Goal: Transaction & Acquisition: Obtain resource

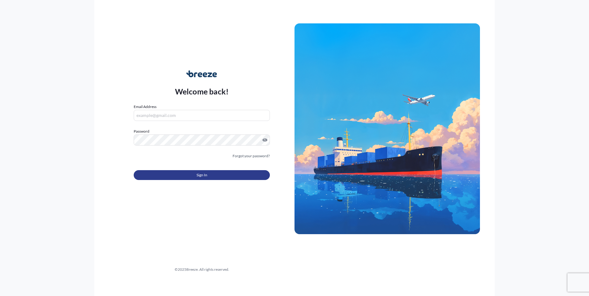
type input "[EMAIL_ADDRESS][PERSON_NAME][DOMAIN_NAME]"
click at [191, 173] on button "Sign In" at bounding box center [202, 175] width 136 height 10
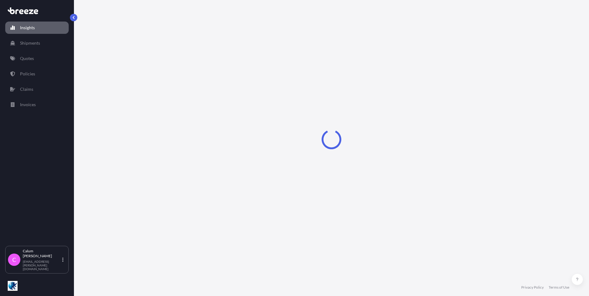
select select "2025"
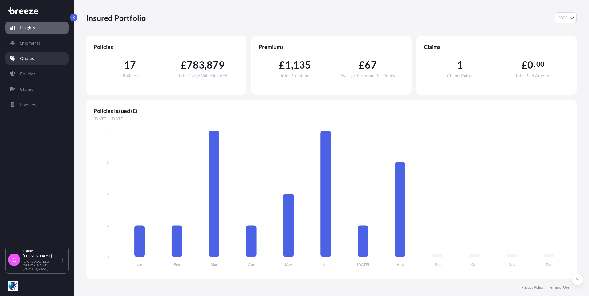
click at [36, 60] on link "Quotes" at bounding box center [36, 58] width 63 height 12
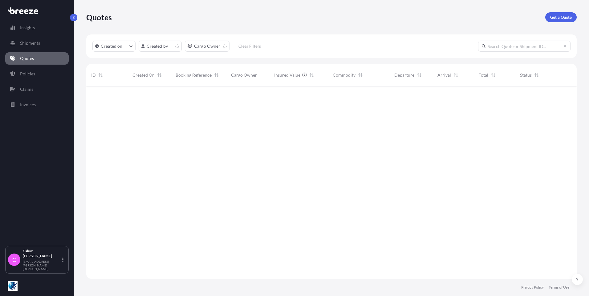
scroll to position [191, 485]
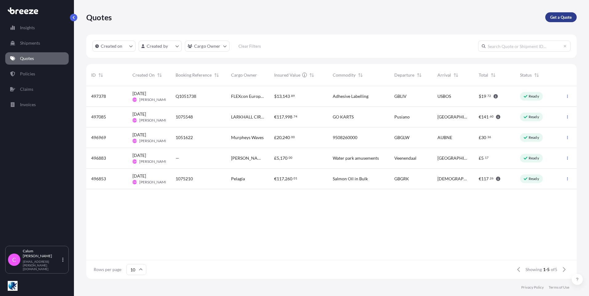
click at [557, 15] on p "Get a Quote" at bounding box center [561, 17] width 22 height 6
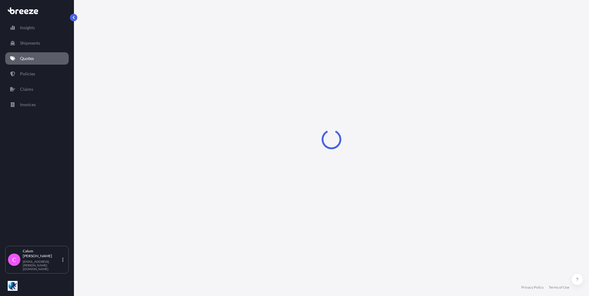
select select "Road"
select select "Sea"
select select "1"
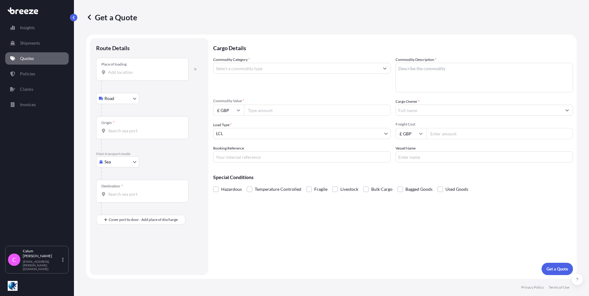
click at [138, 71] on input "Place of loading" at bounding box center [144, 72] width 73 height 6
type input "Mauchline KA5, [GEOGRAPHIC_DATA]"
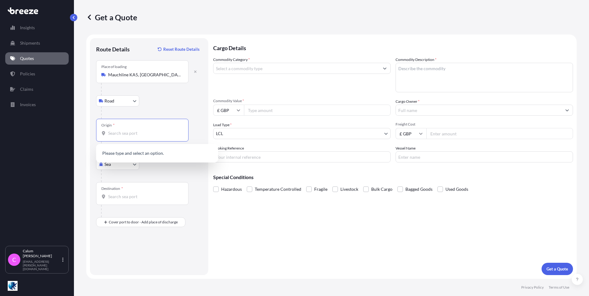
click at [109, 133] on input "Origin *" at bounding box center [144, 133] width 73 height 6
click at [115, 165] on body "5 options available. 0 options available. Insights Shipments Quotes Policies Cl…" at bounding box center [294, 148] width 589 height 296
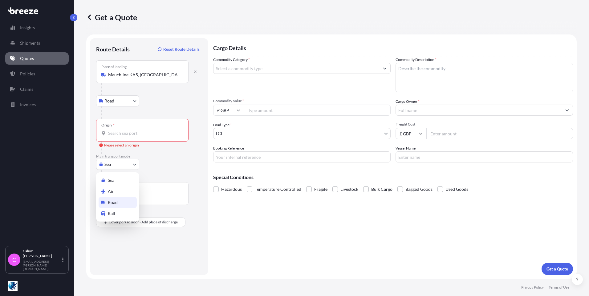
click at [114, 198] on div "Road" at bounding box center [118, 202] width 38 height 11
select select "Road"
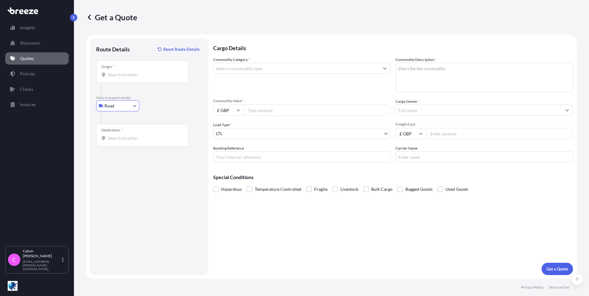
click at [129, 135] on input "Destination *" at bounding box center [144, 138] width 73 height 6
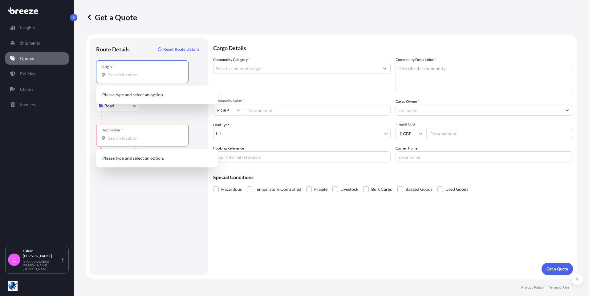
click at [127, 74] on input "Origin *" at bounding box center [144, 75] width 73 height 6
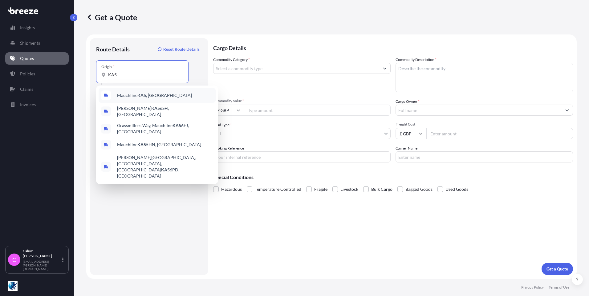
click at [126, 95] on span "Mauchline KA5 , [GEOGRAPHIC_DATA]" at bounding box center [154, 95] width 75 height 6
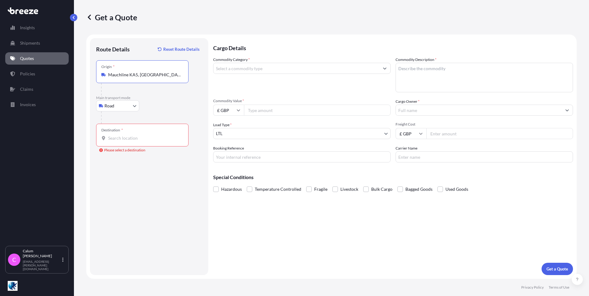
type input "Mauchline KA5, [GEOGRAPHIC_DATA]"
click at [125, 131] on div "Destination *" at bounding box center [142, 135] width 92 height 23
click at [125, 135] on input "Destination * Please select a destination" at bounding box center [144, 138] width 73 height 6
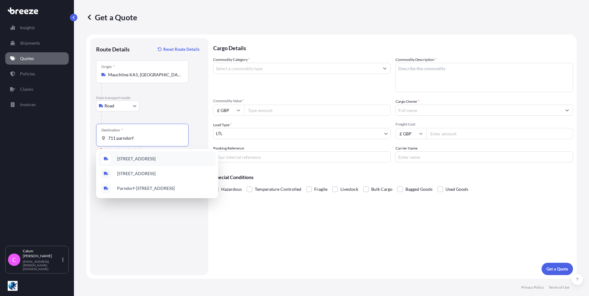
click at [155, 157] on span "[STREET_ADDRESS]" at bounding box center [136, 159] width 38 height 6
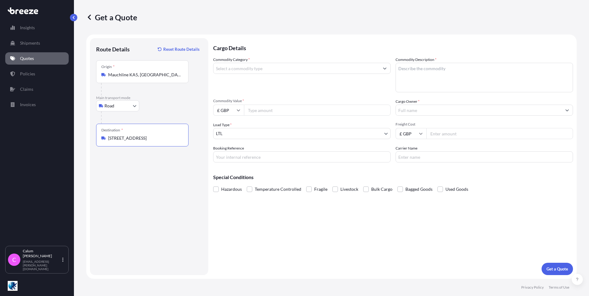
type input "[STREET_ADDRESS]"
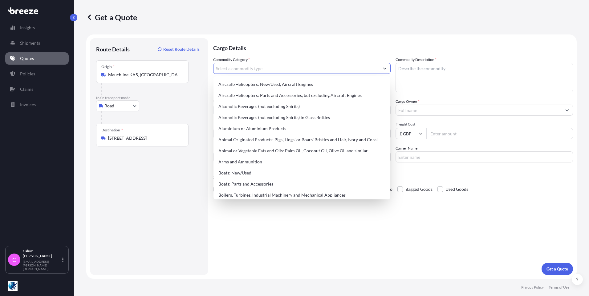
click at [247, 69] on input "Commodity Category *" at bounding box center [296, 68] width 166 height 11
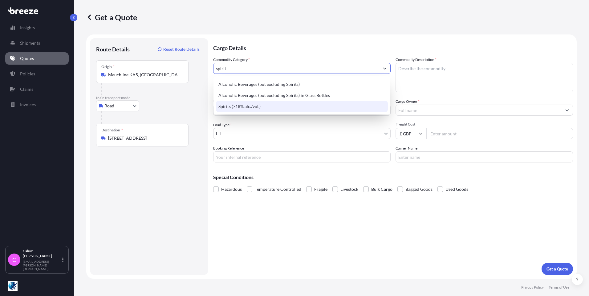
click at [232, 107] on div "Spirits (>18% alc./vol.)" at bounding box center [302, 106] width 172 height 11
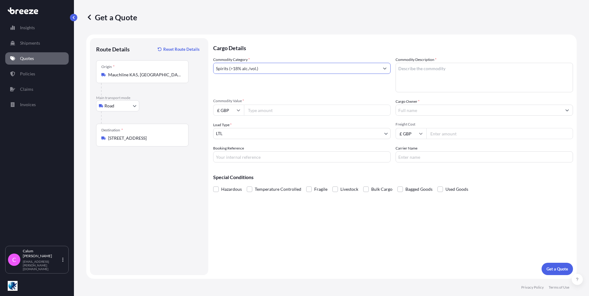
type input "Spirits (>18% alc./vol.)"
click at [446, 67] on textarea "Commodity Description *" at bounding box center [483, 78] width 177 height 30
click at [261, 114] on input "Commodity Value *" at bounding box center [317, 110] width 147 height 11
type input "65782.44"
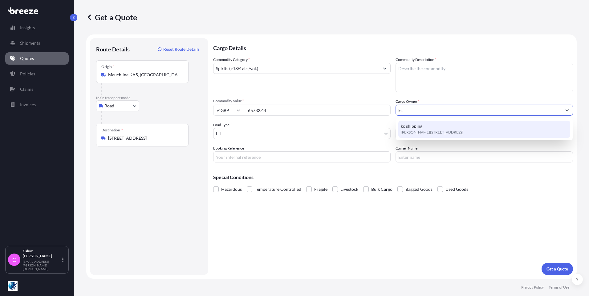
click at [413, 129] on span "kc shipping" at bounding box center [411, 126] width 22 height 6
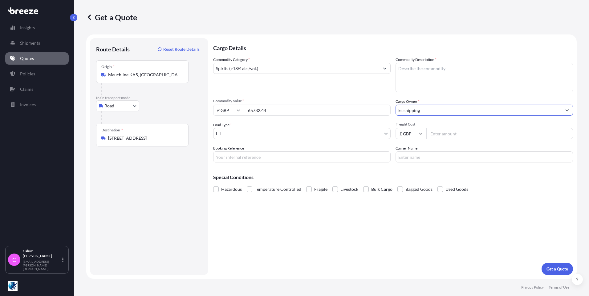
type input "kc shipping"
click at [448, 133] on input "Freight Cost" at bounding box center [499, 133] width 147 height 11
click at [443, 134] on input "Freight Cost" at bounding box center [499, 133] width 147 height 11
type input "2625"
click at [286, 156] on input "Booking Reference" at bounding box center [301, 156] width 177 height 11
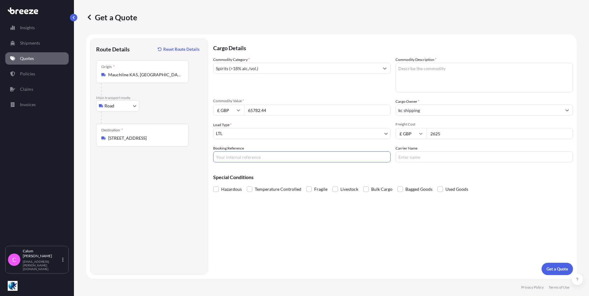
paste input "1052037"
type input "1052037"
click at [439, 155] on input "Carrier Name" at bounding box center [483, 156] width 177 height 11
type input "Omida"
click at [553, 269] on p "Get a Quote" at bounding box center [557, 269] width 22 height 6
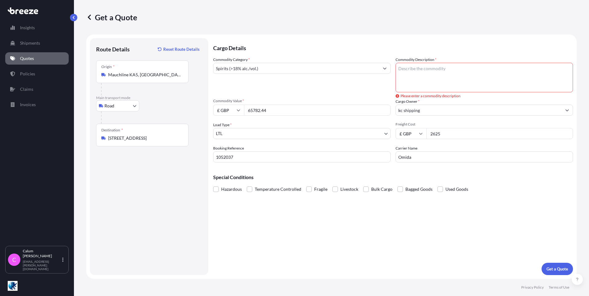
click at [459, 79] on textarea "Commodity Description *" at bounding box center [483, 78] width 177 height 30
type textarea "Cased Spirits"
click at [552, 267] on p "Get a Quote" at bounding box center [557, 269] width 22 height 6
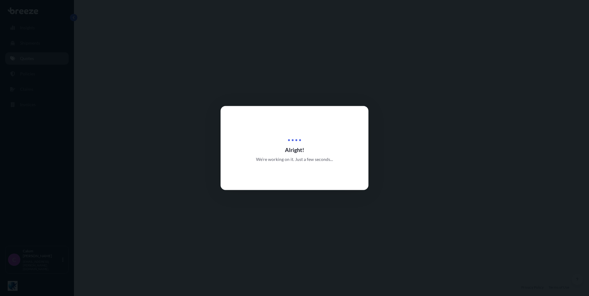
select select "Road"
select select "1"
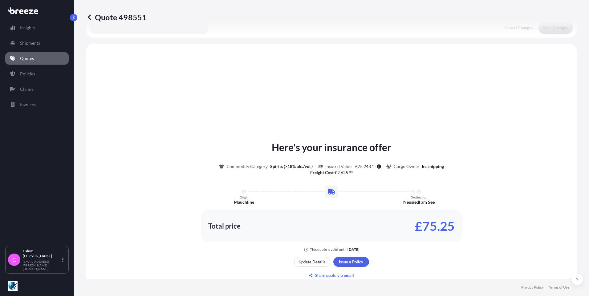
scroll to position [185, 0]
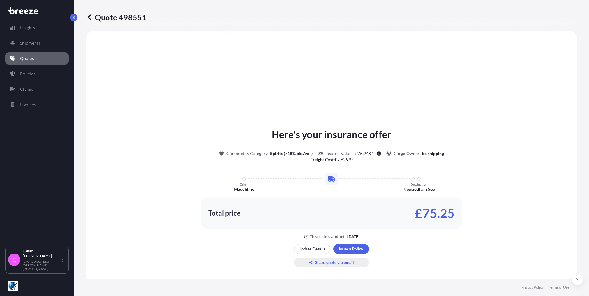
click at [322, 260] on p "Share quote via email" at bounding box center [334, 262] width 39 height 6
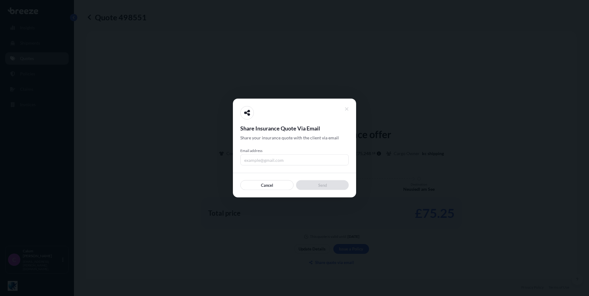
click at [272, 160] on input "Email address" at bounding box center [294, 160] width 108 height 11
type input "[EMAIL_ADDRESS][PERSON_NAME][DOMAIN_NAME]"
